Goal: Entertainment & Leisure: Consume media (video, audio)

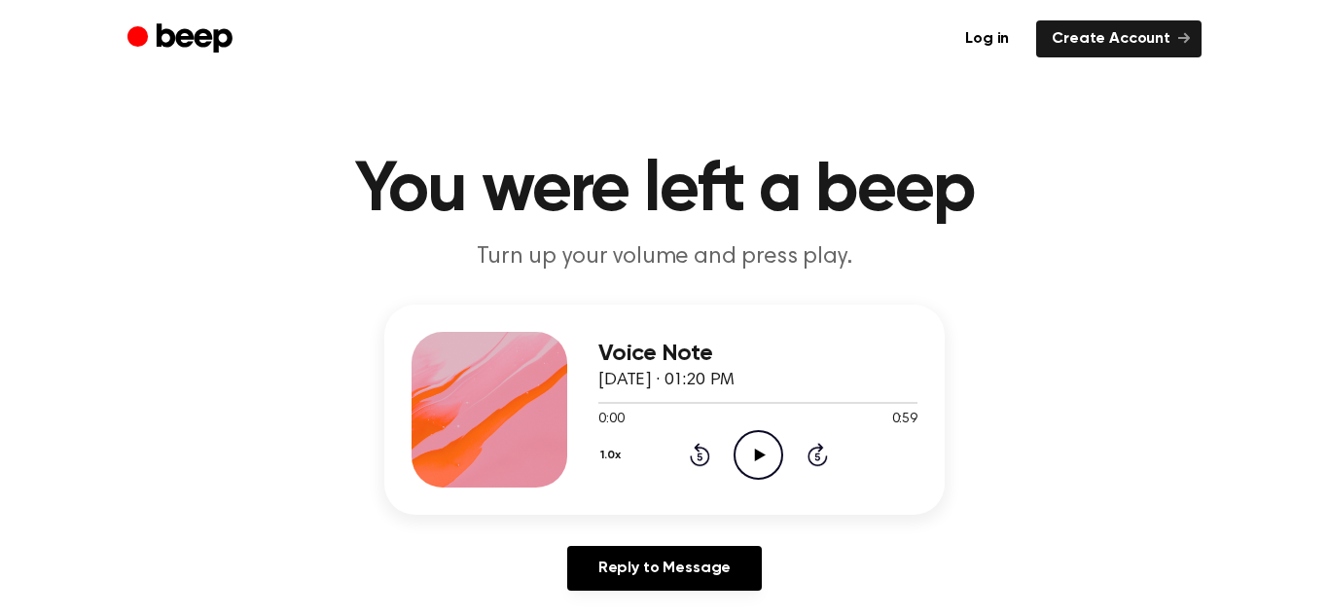
click at [753, 452] on icon "Play Audio" at bounding box center [759, 455] width 50 height 50
click at [763, 446] on icon "Play Audio" at bounding box center [759, 455] width 50 height 50
click at [747, 470] on icon "Play Audio" at bounding box center [759, 455] width 50 height 50
click at [743, 447] on icon "Play Audio" at bounding box center [759, 455] width 50 height 50
click at [751, 455] on icon "Play Audio" at bounding box center [759, 455] width 50 height 50
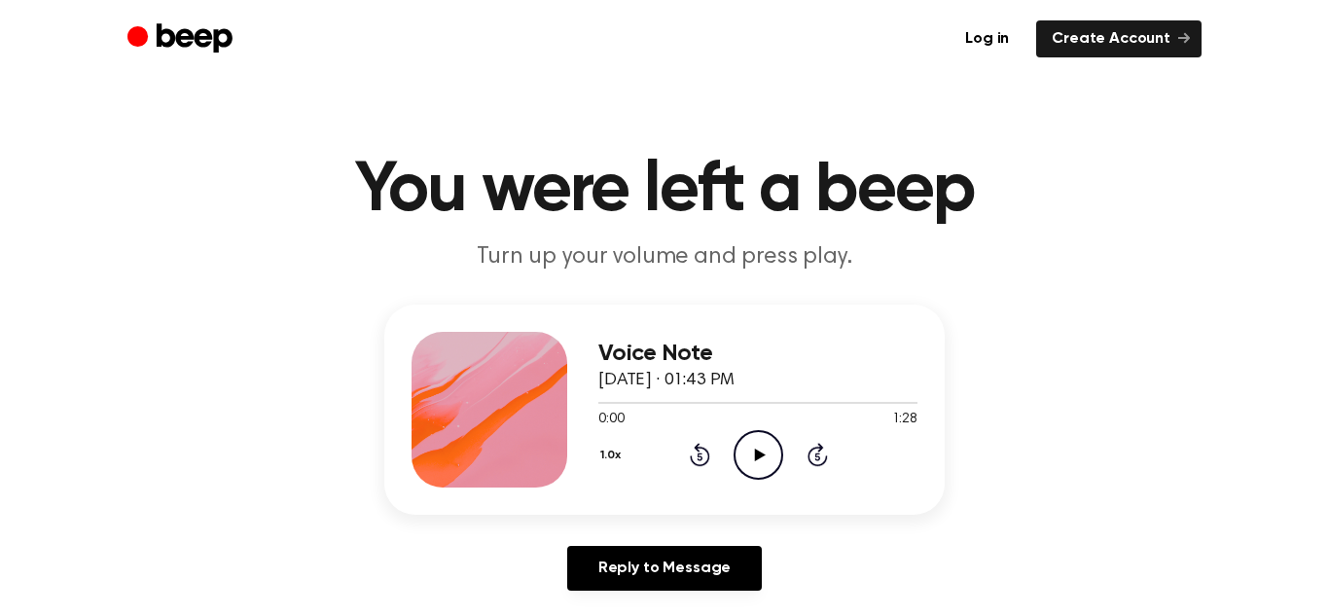
click at [750, 450] on icon "Play Audio" at bounding box center [759, 455] width 50 height 50
click at [748, 441] on icon "Play Audio" at bounding box center [759, 455] width 50 height 50
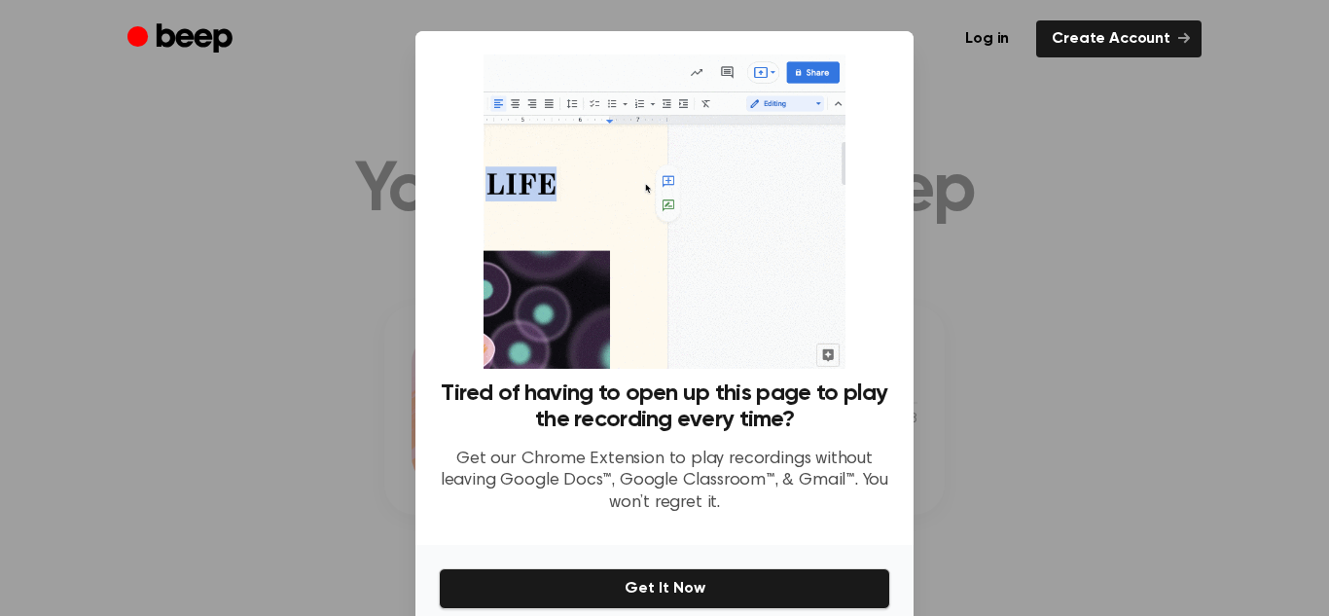
click at [988, 307] on div at bounding box center [664, 308] width 1329 height 616
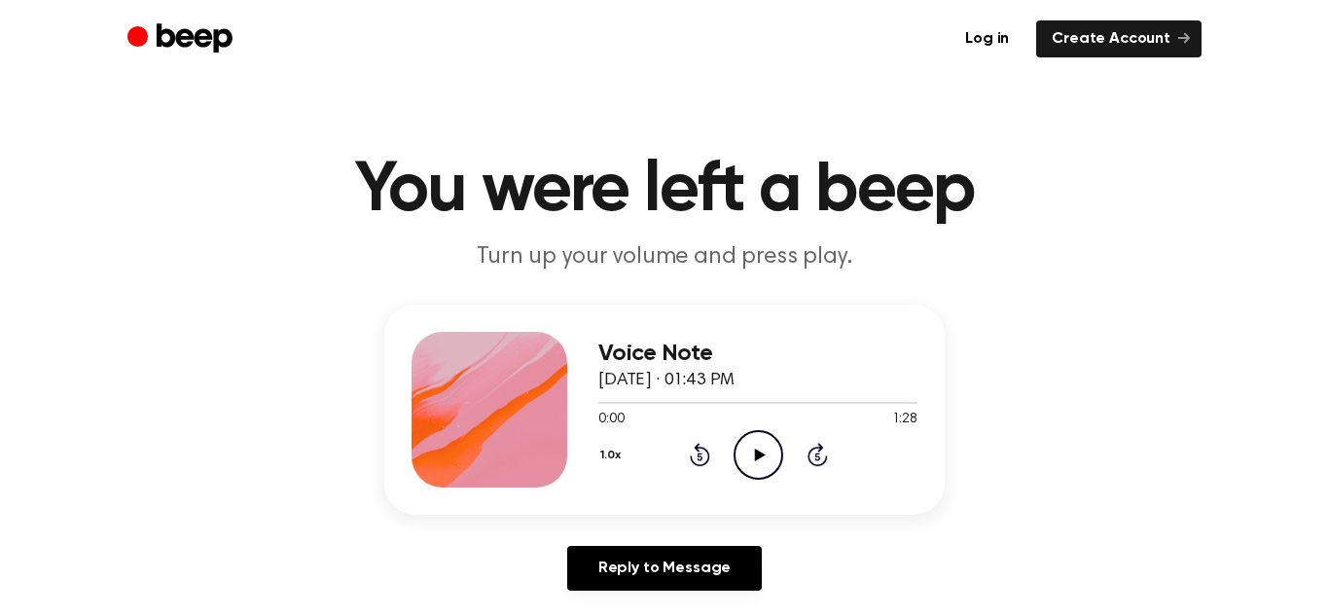
click at [773, 435] on icon "Play Audio" at bounding box center [759, 455] width 50 height 50
